Goal: Task Accomplishment & Management: Complete application form

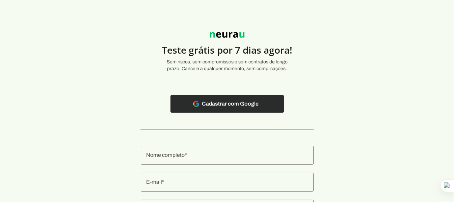
click at [219, 105] on span at bounding box center [227, 104] width 113 height 16
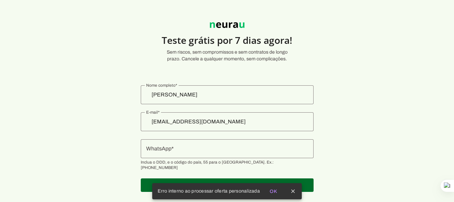
scroll to position [19, 0]
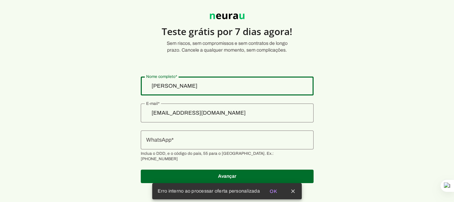
drag, startPoint x: 191, startPoint y: 86, endPoint x: 215, endPoint y: 86, distance: 24.3
click at [215, 86] on input "[PERSON_NAME]" at bounding box center [227, 86] width 162 height 8
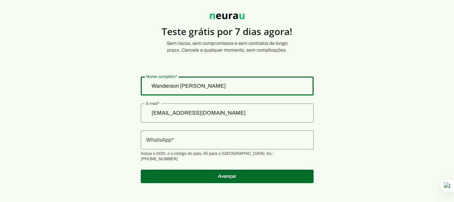
click at [213, 86] on input "Wanderson [PERSON_NAME]" at bounding box center [227, 86] width 162 height 8
type input "Wanderson [PERSON_NAME]"
type md-outlined-text-field "Wanderson [PERSON_NAME]"
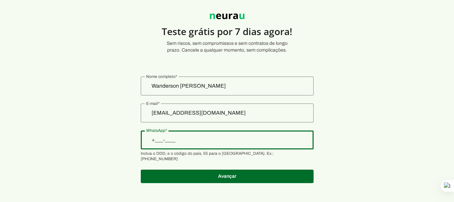
click at [187, 137] on input "WhatsApp" at bounding box center [227, 140] width 162 height 8
drag, startPoint x: 207, startPoint y: 139, endPoint x: 159, endPoint y: 136, distance: 48.4
click at [159, 136] on div "+1(767)975-66__" at bounding box center [227, 140] width 173 height 19
drag, startPoint x: 186, startPoint y: 140, endPoint x: 211, endPoint y: 137, distance: 24.5
click at [186, 140] on input "+55 (17) 9976-9___" at bounding box center [227, 140] width 162 height 8
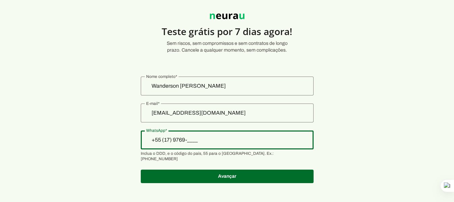
click at [201, 139] on input "+55 (17) 9769-____" at bounding box center [227, 140] width 162 height 8
type input "[PHONE_NUMBER]"
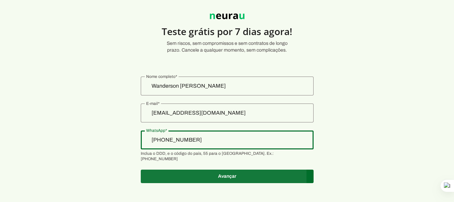
type md-outlined-text-field "[PHONE_NUMBER]"
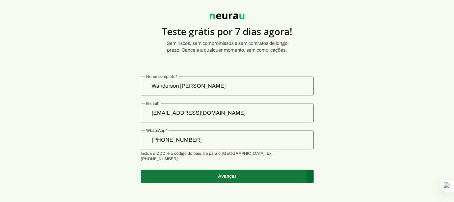
click at [226, 171] on span at bounding box center [227, 176] width 173 height 16
